Goal: Task Accomplishment & Management: Use online tool/utility

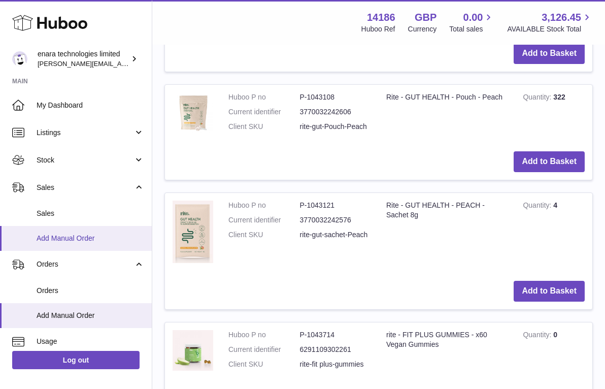
click at [96, 236] on span "Add Manual Order" at bounding box center [91, 238] width 108 height 10
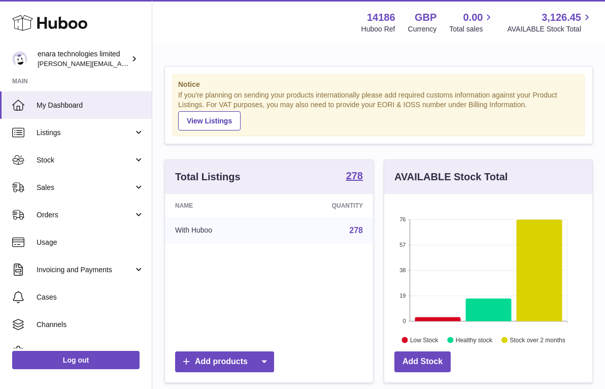
scroll to position [158, 208]
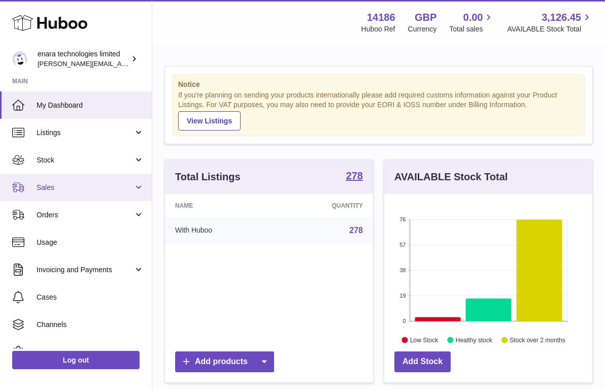
click at [95, 191] on link "Sales" at bounding box center [76, 187] width 152 height 27
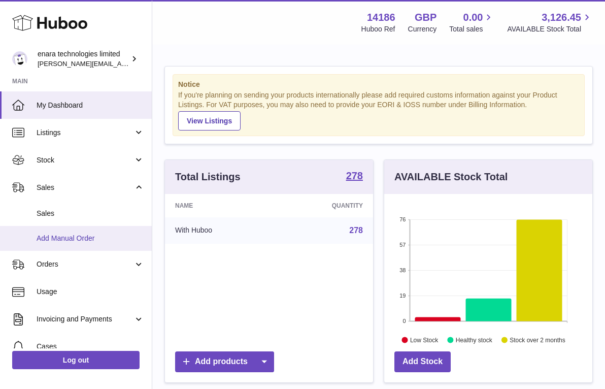
click at [94, 234] on span "Add Manual Order" at bounding box center [91, 238] width 108 height 10
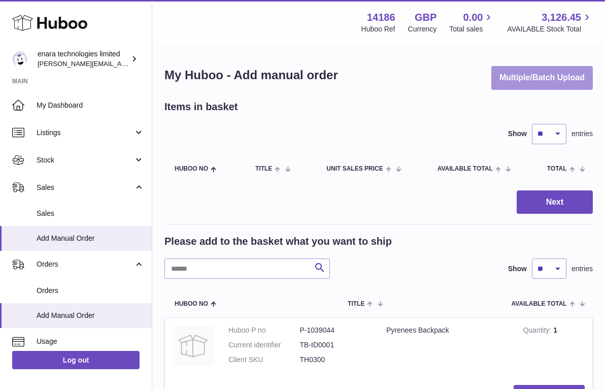
click at [577, 80] on button "Multiple/Batch Upload" at bounding box center [541, 78] width 101 height 24
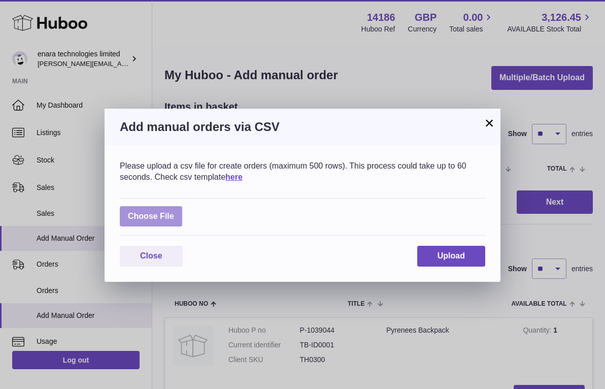
click at [169, 221] on label at bounding box center [151, 216] width 62 height 21
click at [174, 212] on input "file" at bounding box center [174, 211] width 1 height 1
type input "**********"
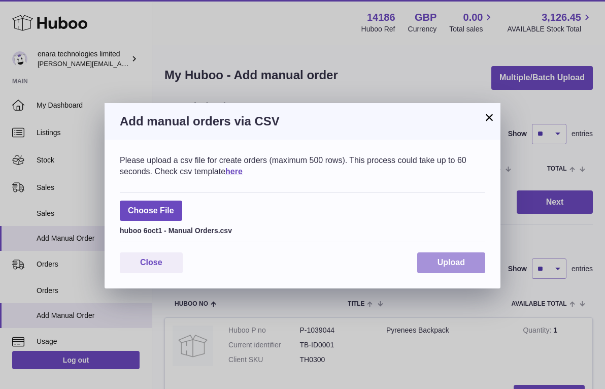
click at [448, 258] on span "Upload" at bounding box center [450, 262] width 27 height 9
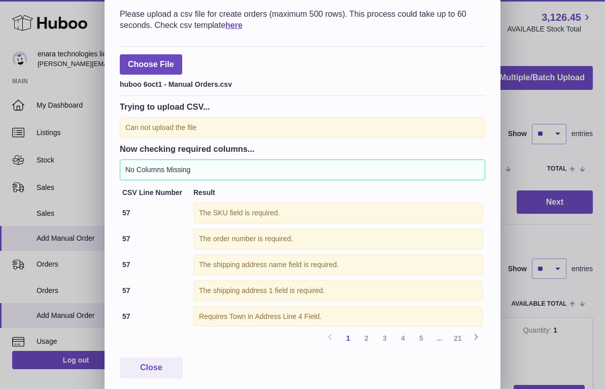
scroll to position [43, 0]
click at [152, 364] on span "Close" at bounding box center [151, 367] width 22 height 9
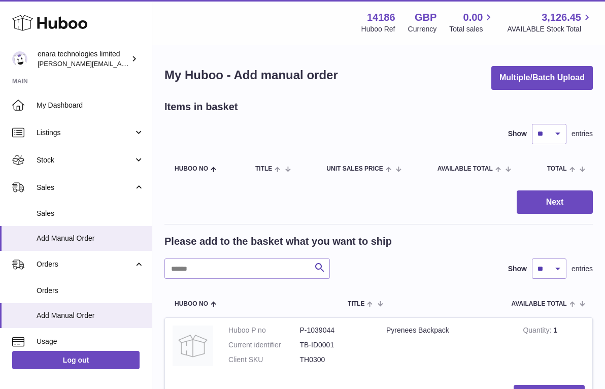
scroll to position [0, 0]
click at [532, 76] on button "Multiple/Batch Upload" at bounding box center [541, 78] width 101 height 24
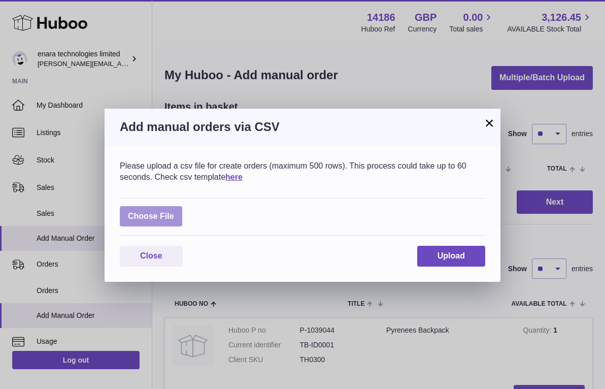
click at [167, 219] on label at bounding box center [151, 216] width 62 height 21
click at [174, 212] on input "file" at bounding box center [174, 211] width 1 height 1
type input "**********"
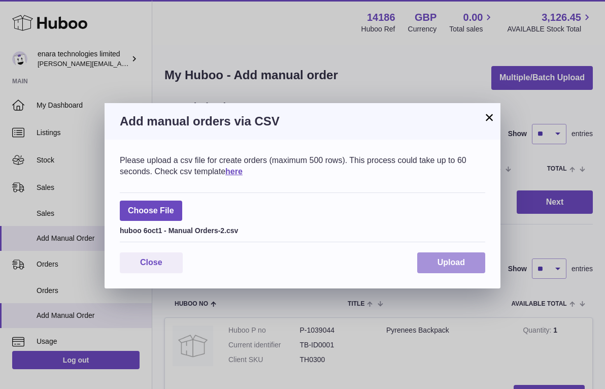
click at [450, 258] on span "Upload" at bounding box center [450, 262] width 27 height 9
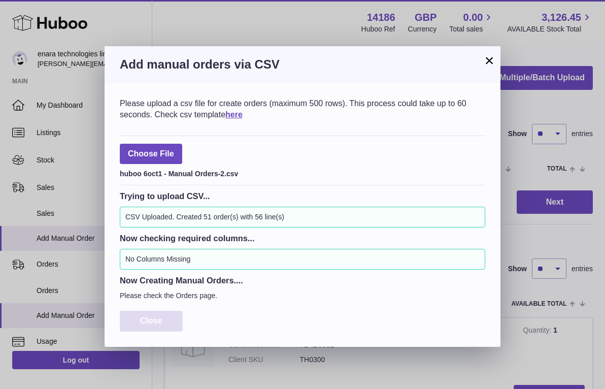
click at [153, 316] on span "Close" at bounding box center [151, 320] width 22 height 9
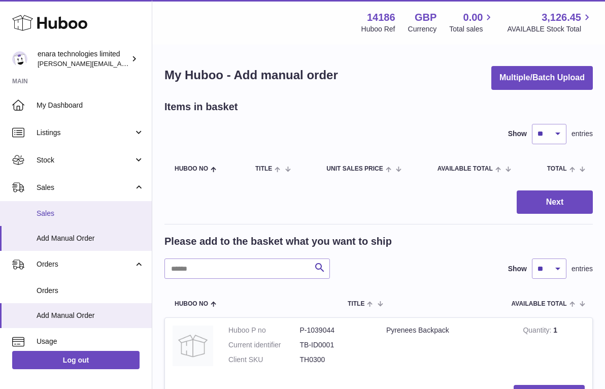
click at [114, 211] on span "Sales" at bounding box center [91, 214] width 108 height 10
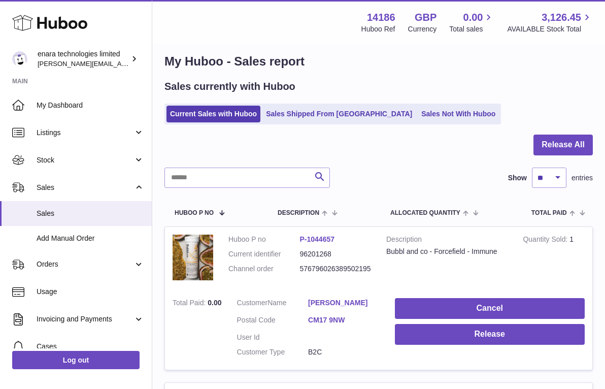
scroll to position [17, 0]
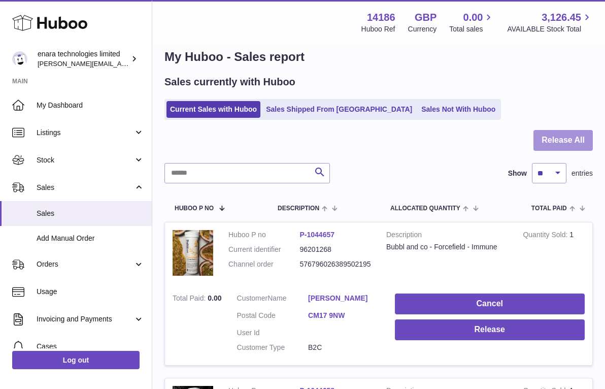
click at [564, 143] on button "Release All" at bounding box center [562, 140] width 59 height 21
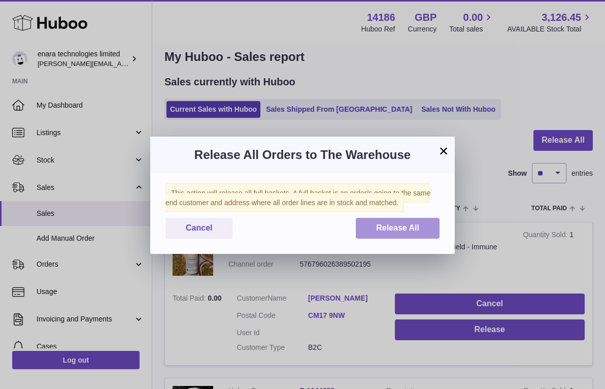
click at [385, 228] on span "Release All" at bounding box center [397, 227] width 43 height 9
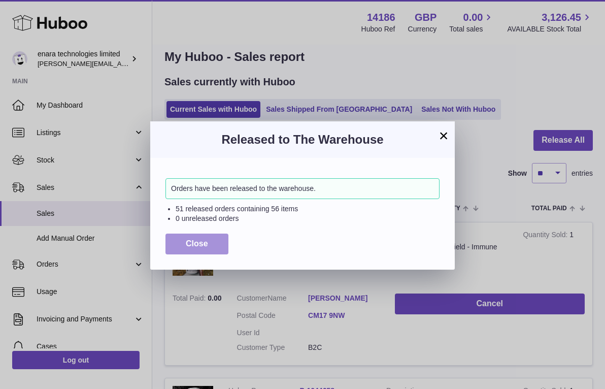
click at [208, 243] on button "Close" at bounding box center [196, 243] width 63 height 21
